Goal: Task Accomplishment & Management: Manage account settings

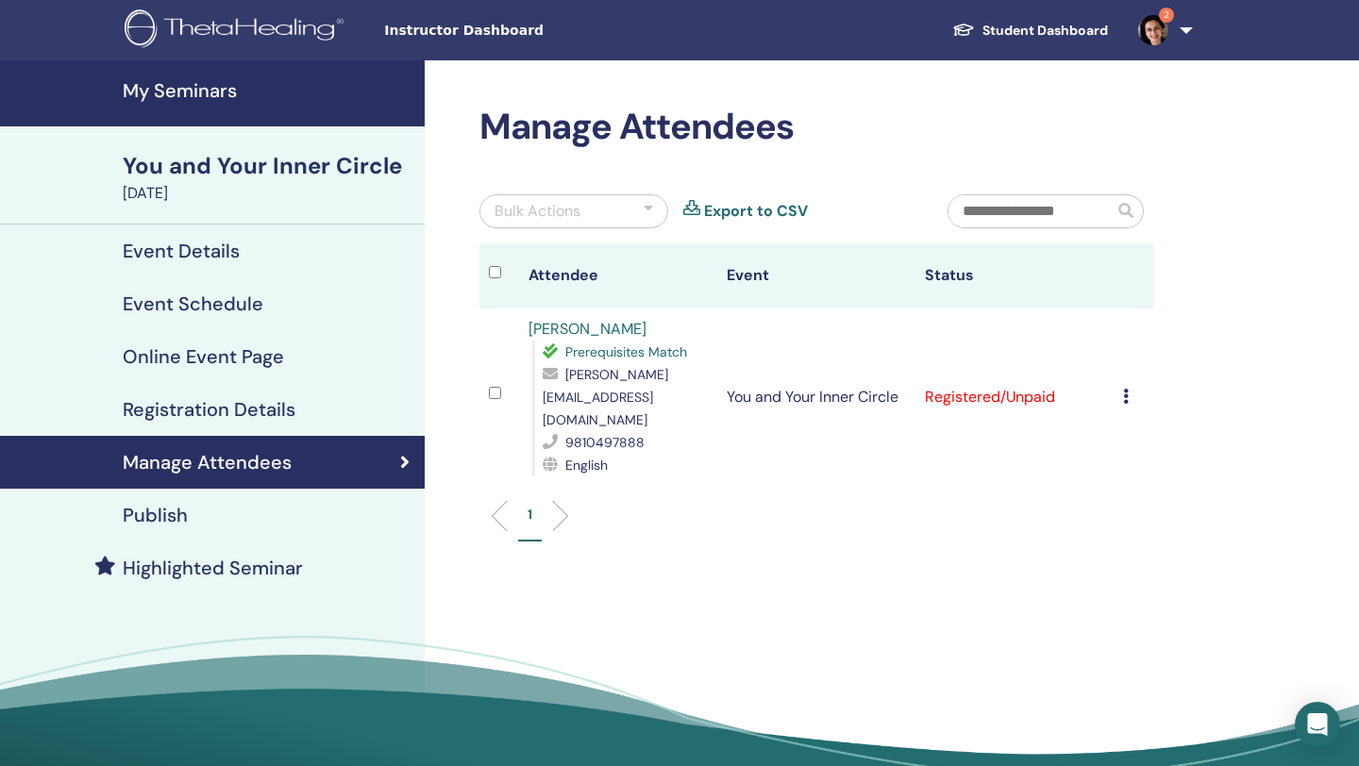
click at [471, 389] on icon at bounding box center [1126, 396] width 6 height 15
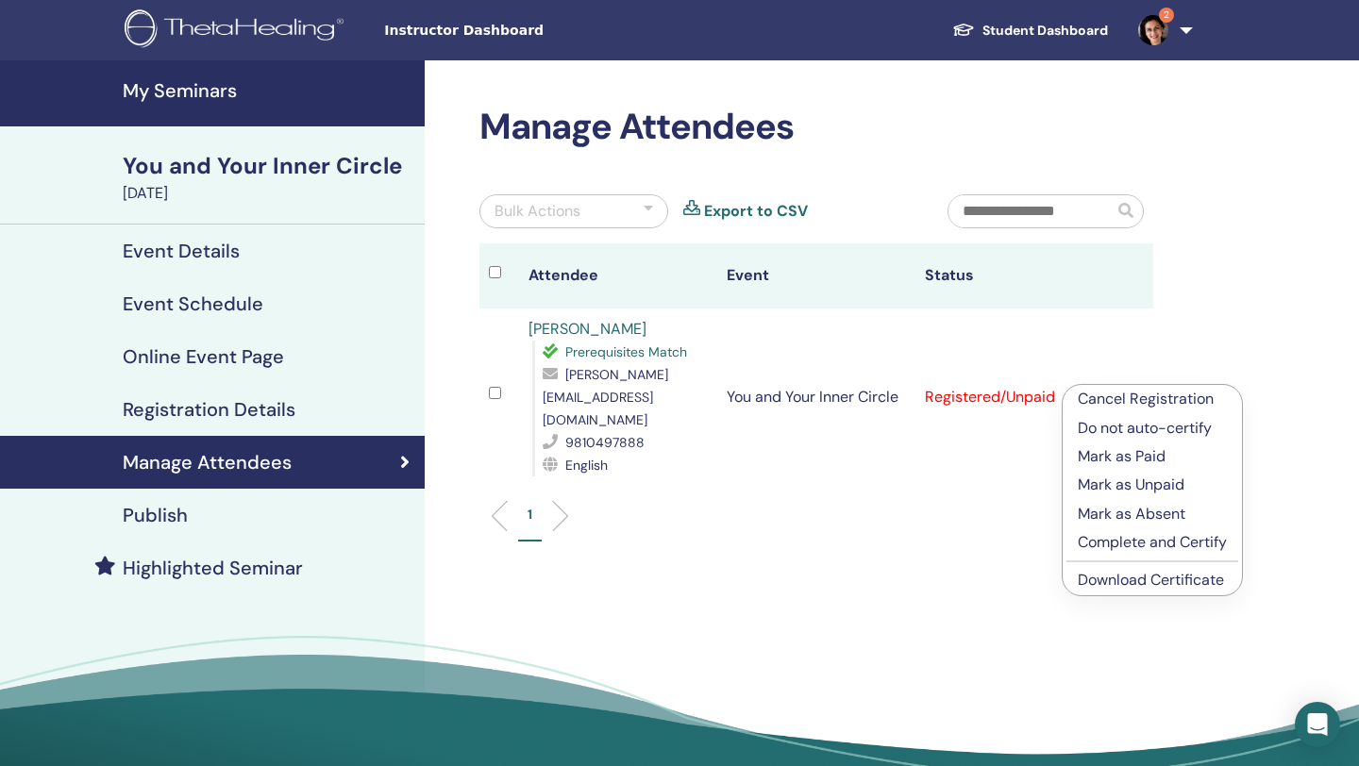
click at [471, 460] on p "Mark as Paid" at bounding box center [1152, 457] width 149 height 23
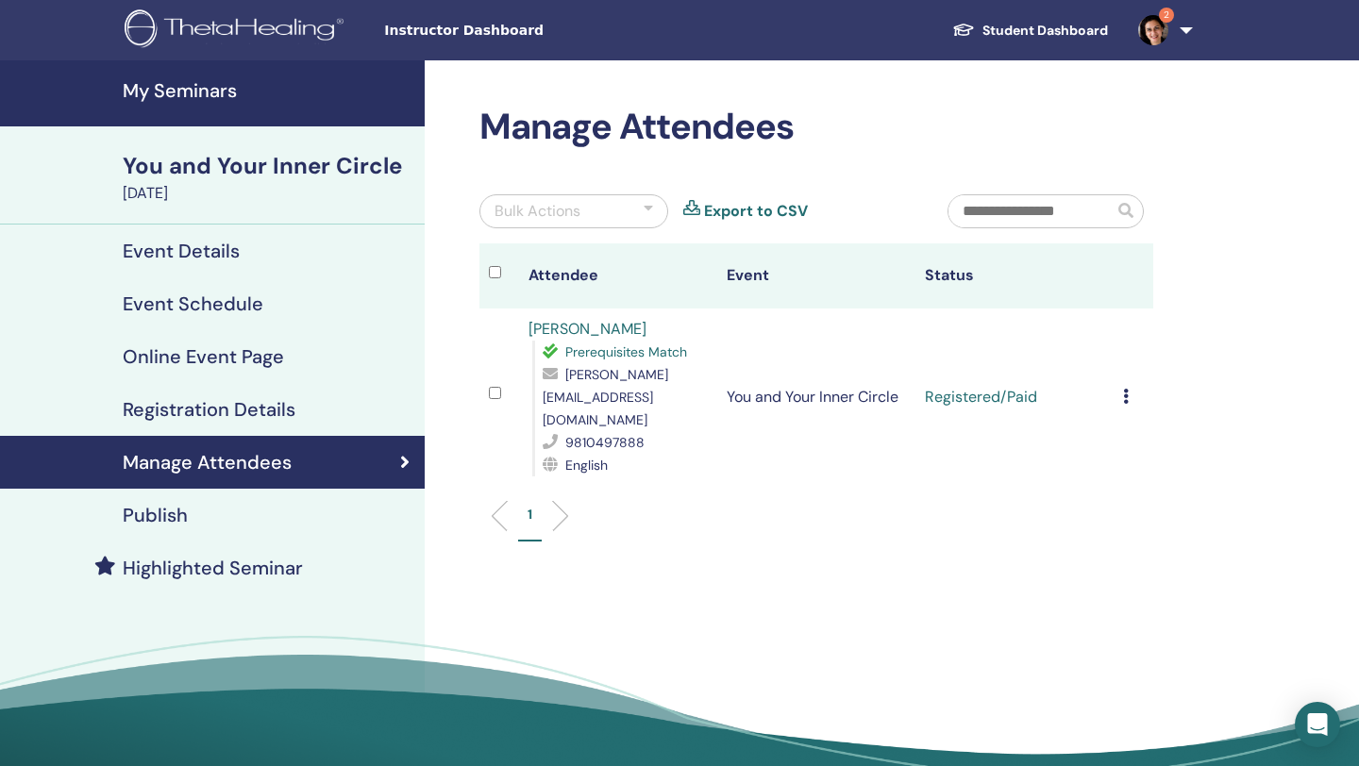
click at [1166, 29] on img at bounding box center [1153, 30] width 30 height 30
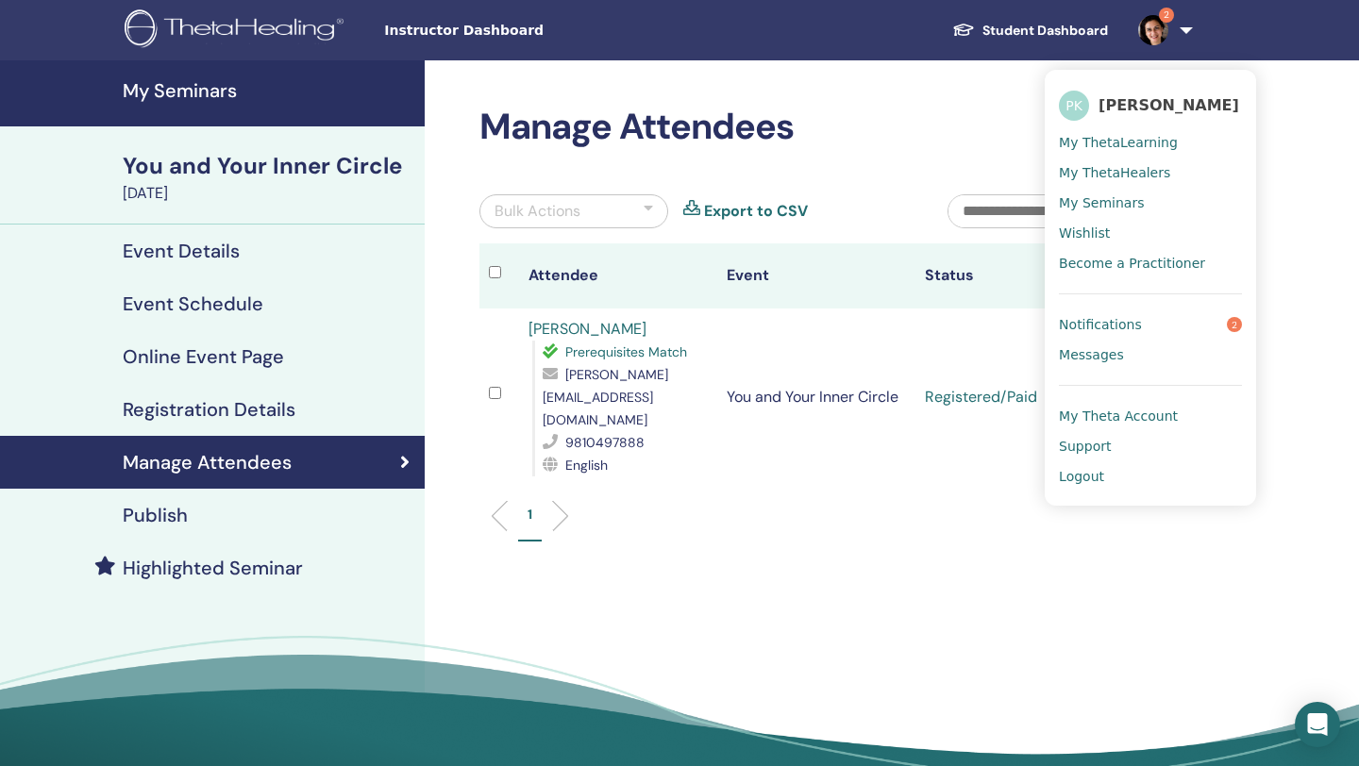
click at [1119, 317] on span "Notifications" at bounding box center [1100, 324] width 83 height 17
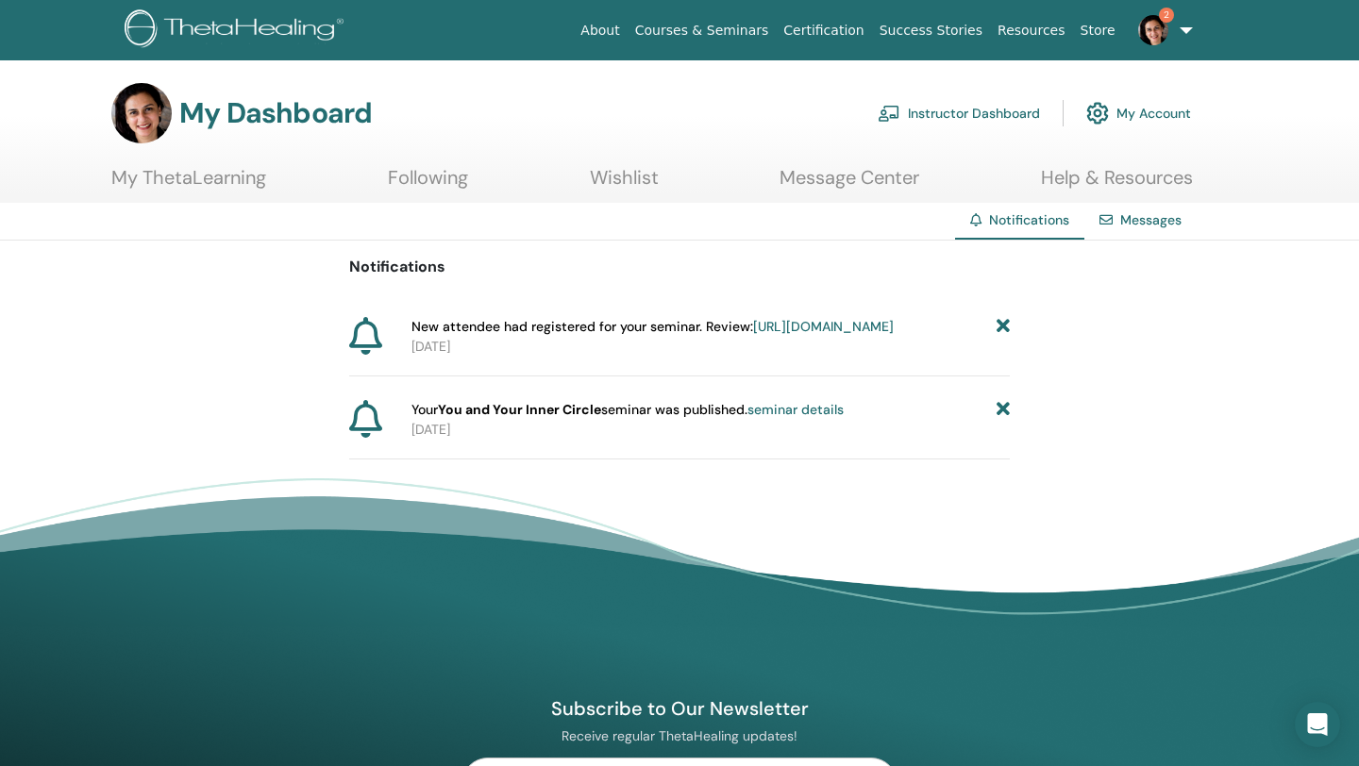
click at [1002, 420] on icon at bounding box center [1003, 410] width 13 height 20
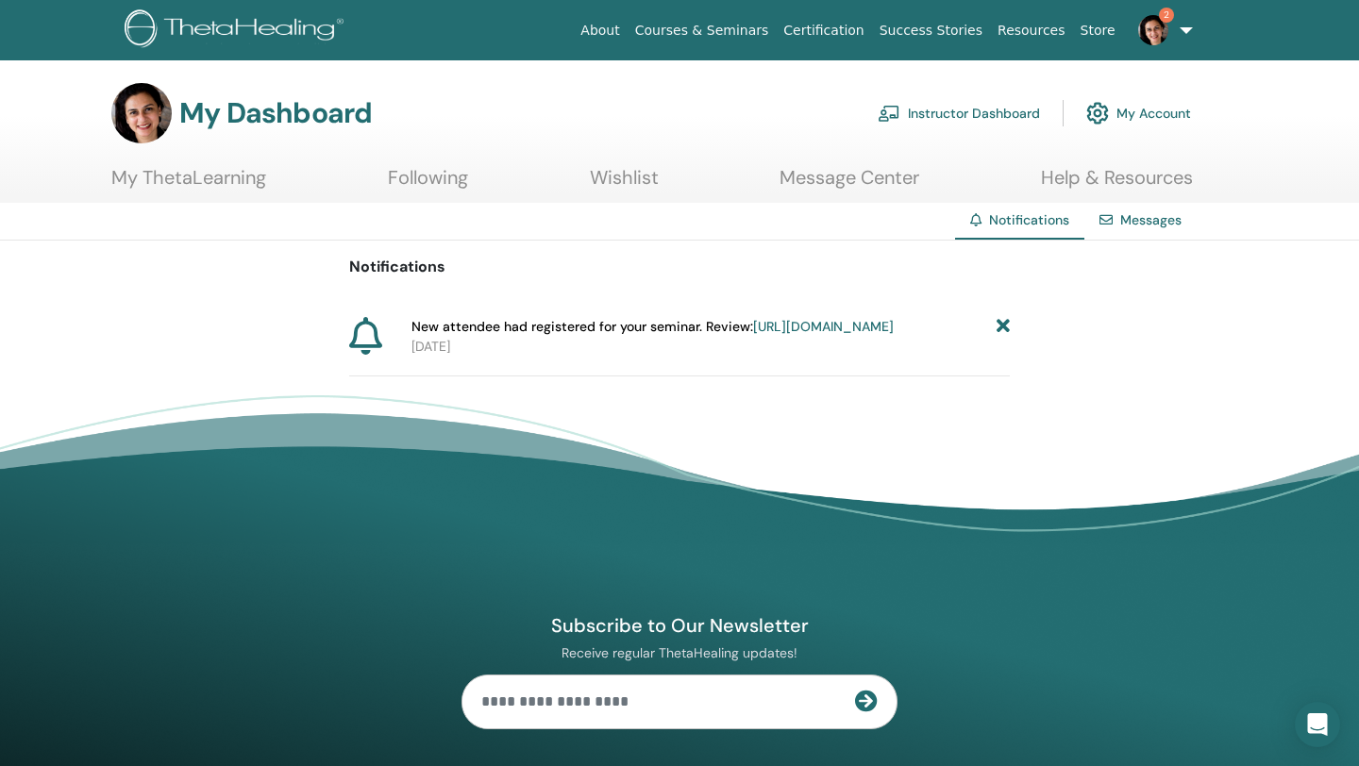
click at [1002, 324] on icon at bounding box center [1003, 327] width 13 height 20
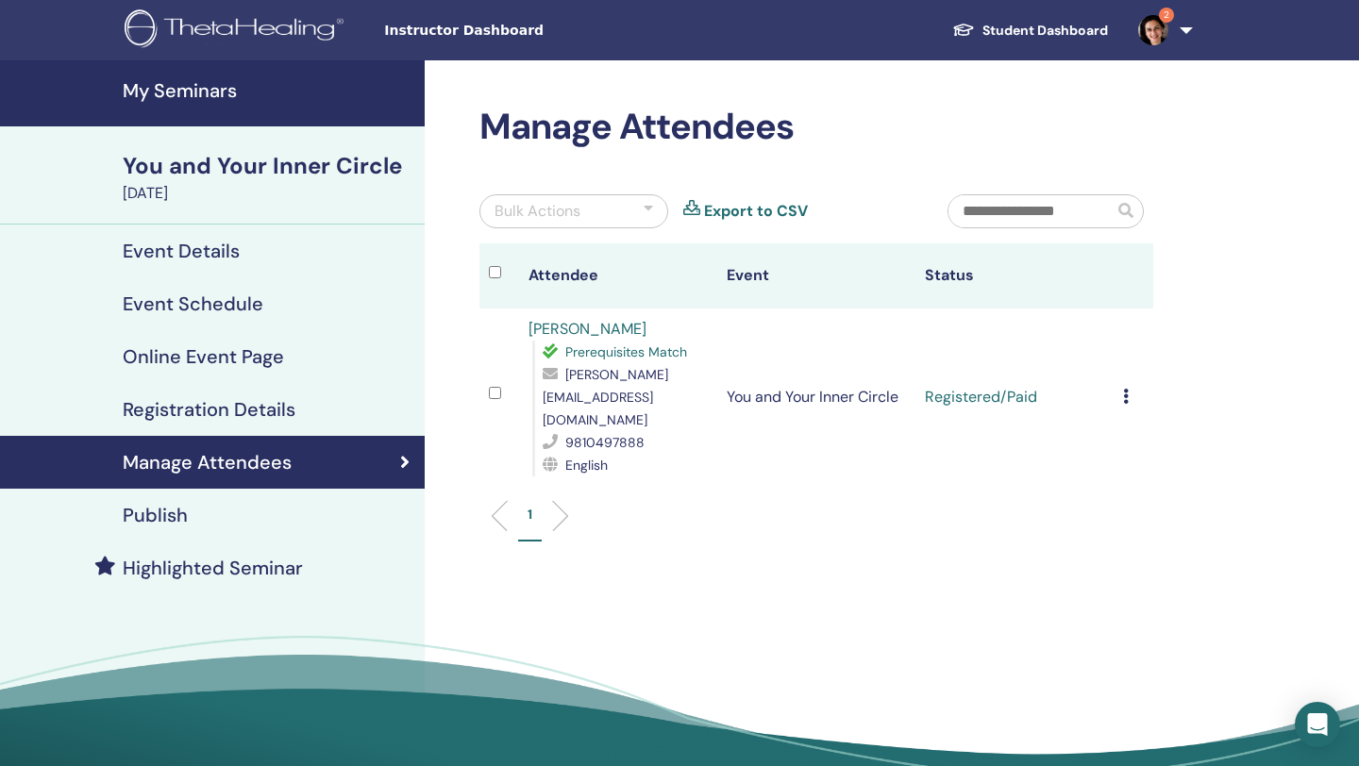
click at [229, 412] on h4 "Registration Details" at bounding box center [209, 409] width 173 height 23
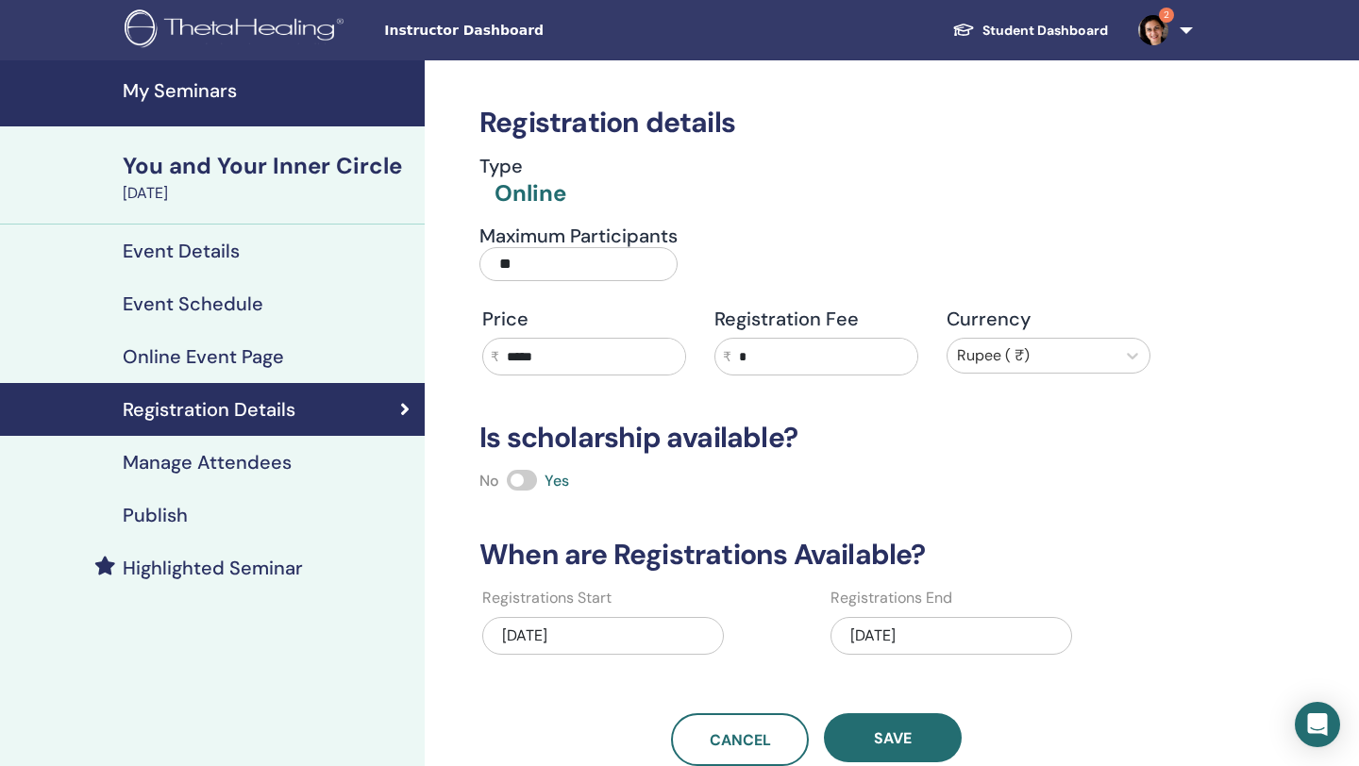
click at [213, 357] on h4 "Online Event Page" at bounding box center [203, 356] width 161 height 23
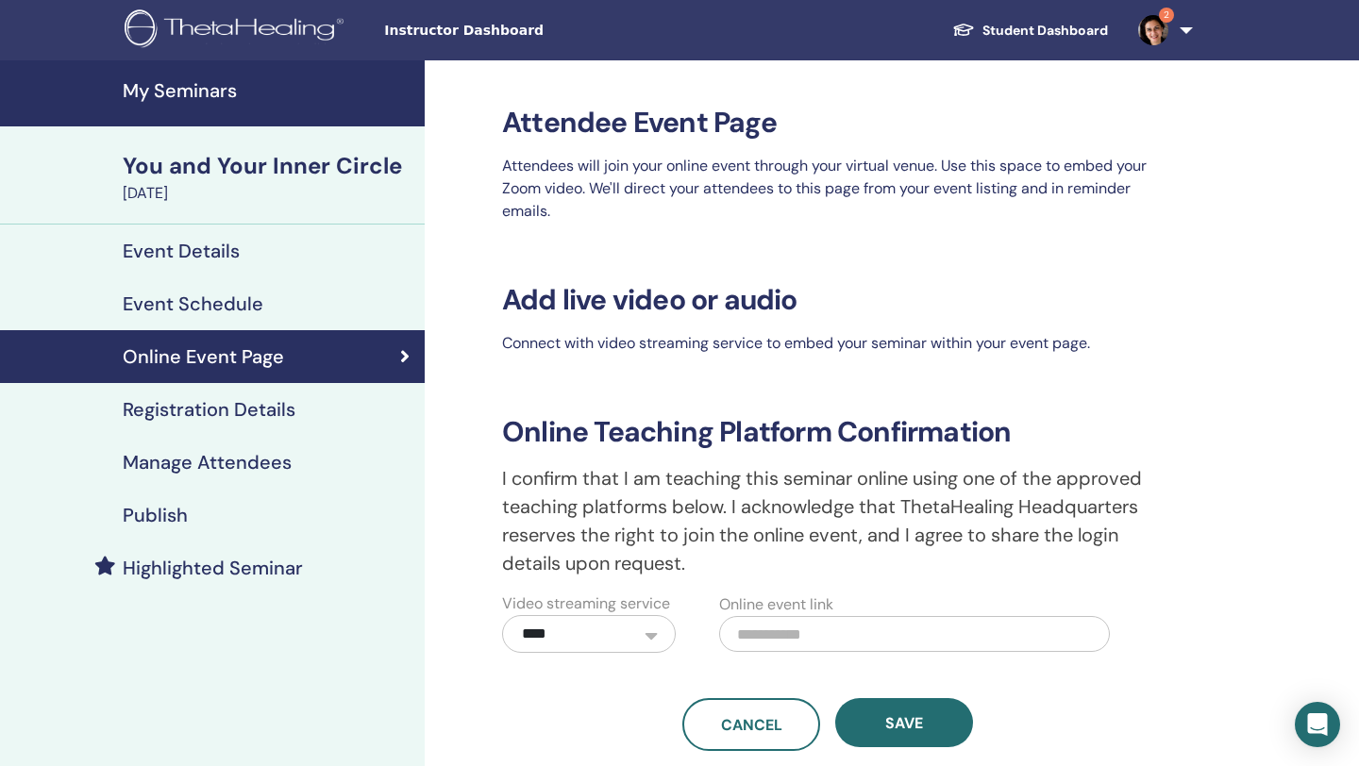
click at [198, 569] on h4 "Highlighted Seminar" at bounding box center [213, 568] width 180 height 23
click at [497, 733] on div "Cancel Save" at bounding box center [828, 725] width 674 height 53
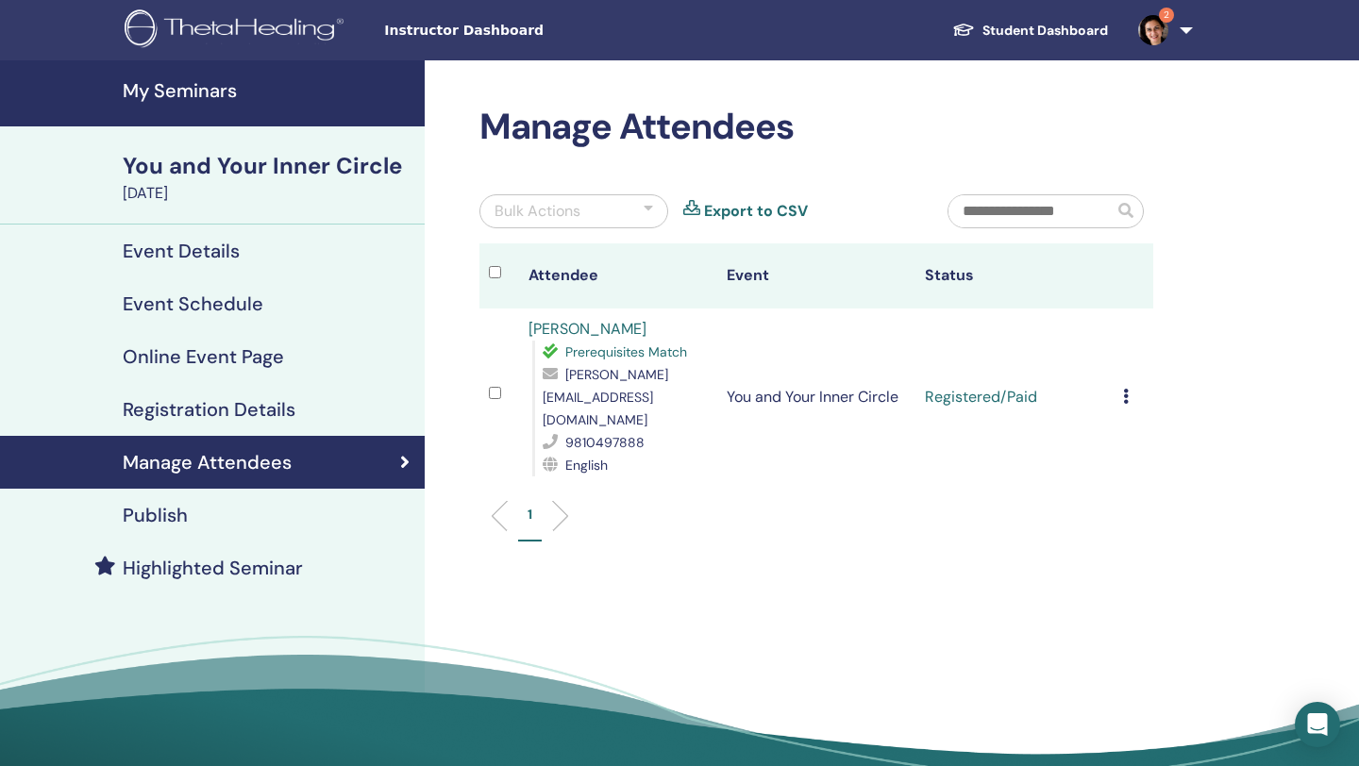
click at [1161, 21] on span "2" at bounding box center [1166, 15] width 15 height 15
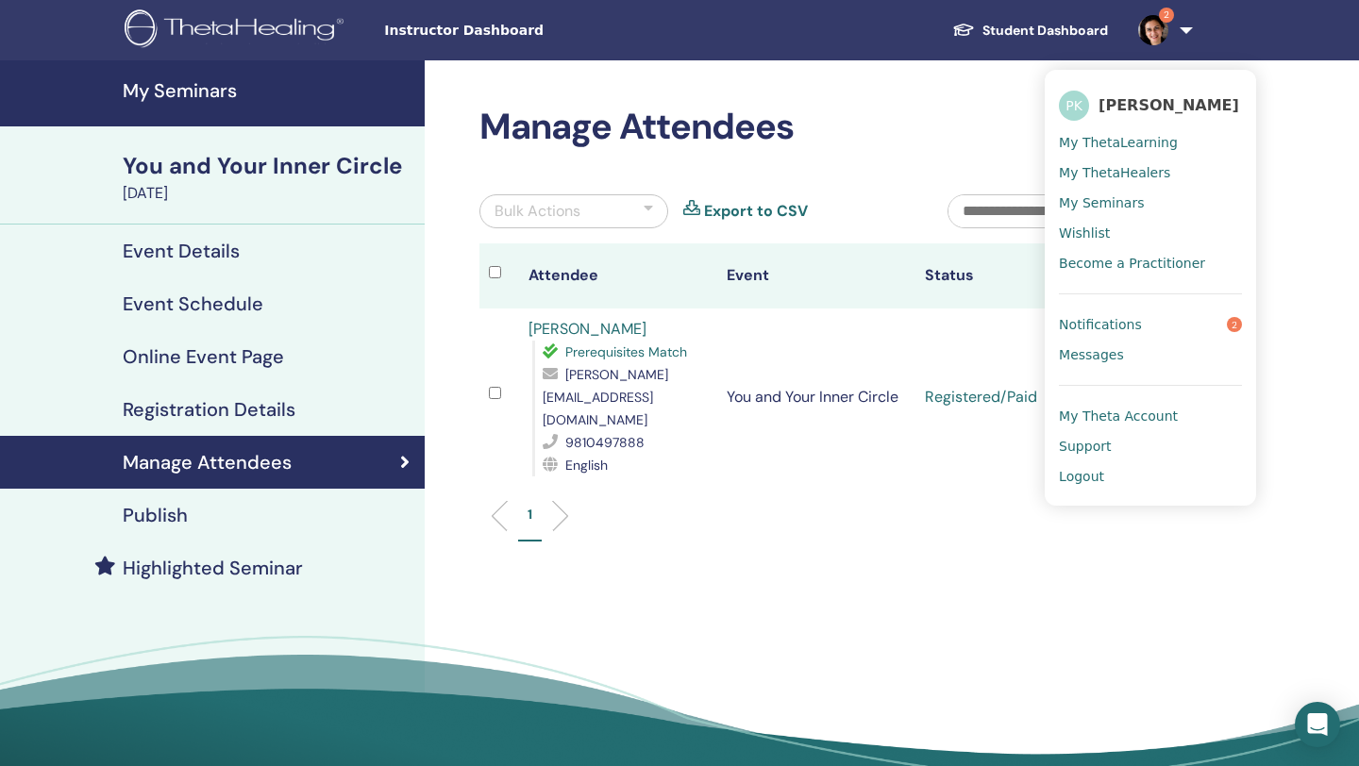
click at [1124, 319] on span "Notifications" at bounding box center [1100, 324] width 83 height 17
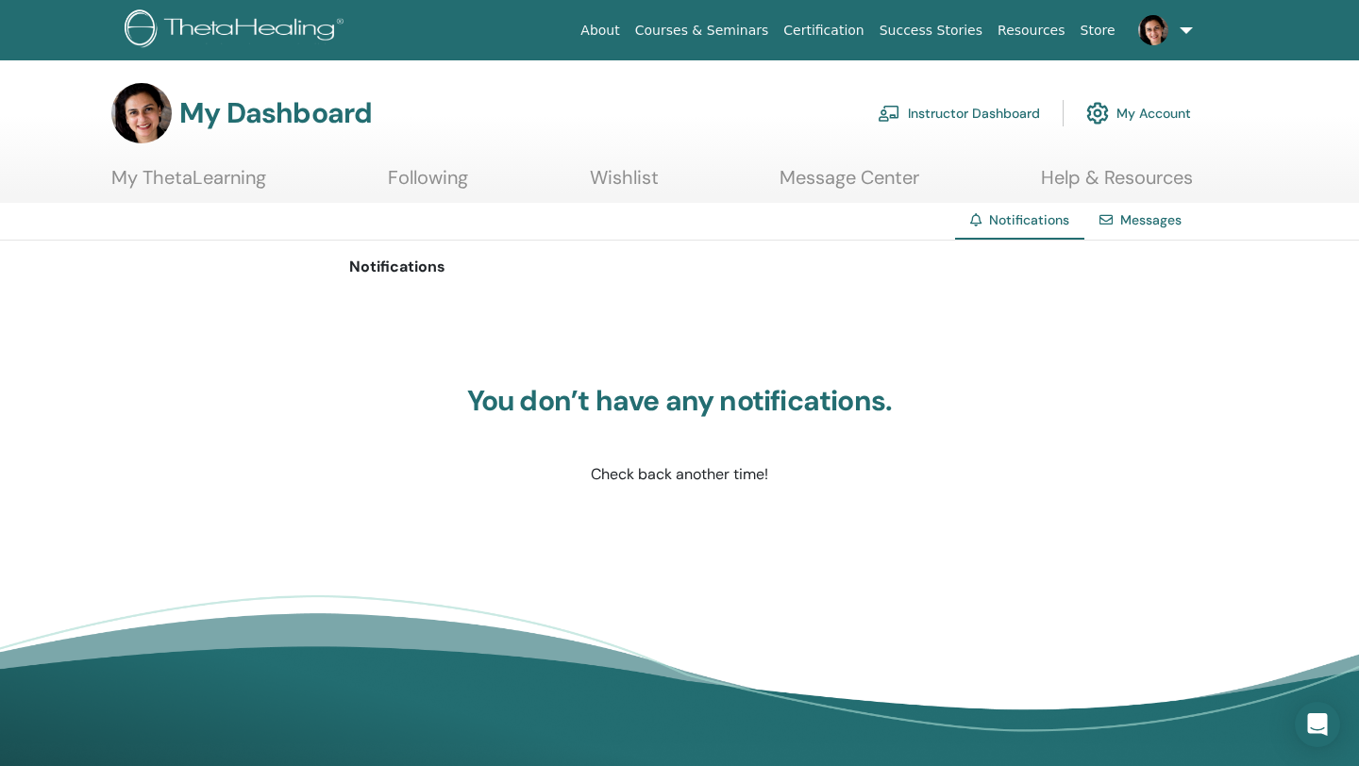
click at [979, 108] on link "Instructor Dashboard" at bounding box center [959, 114] width 162 height 42
